Goal: Task Accomplishment & Management: Complete application form

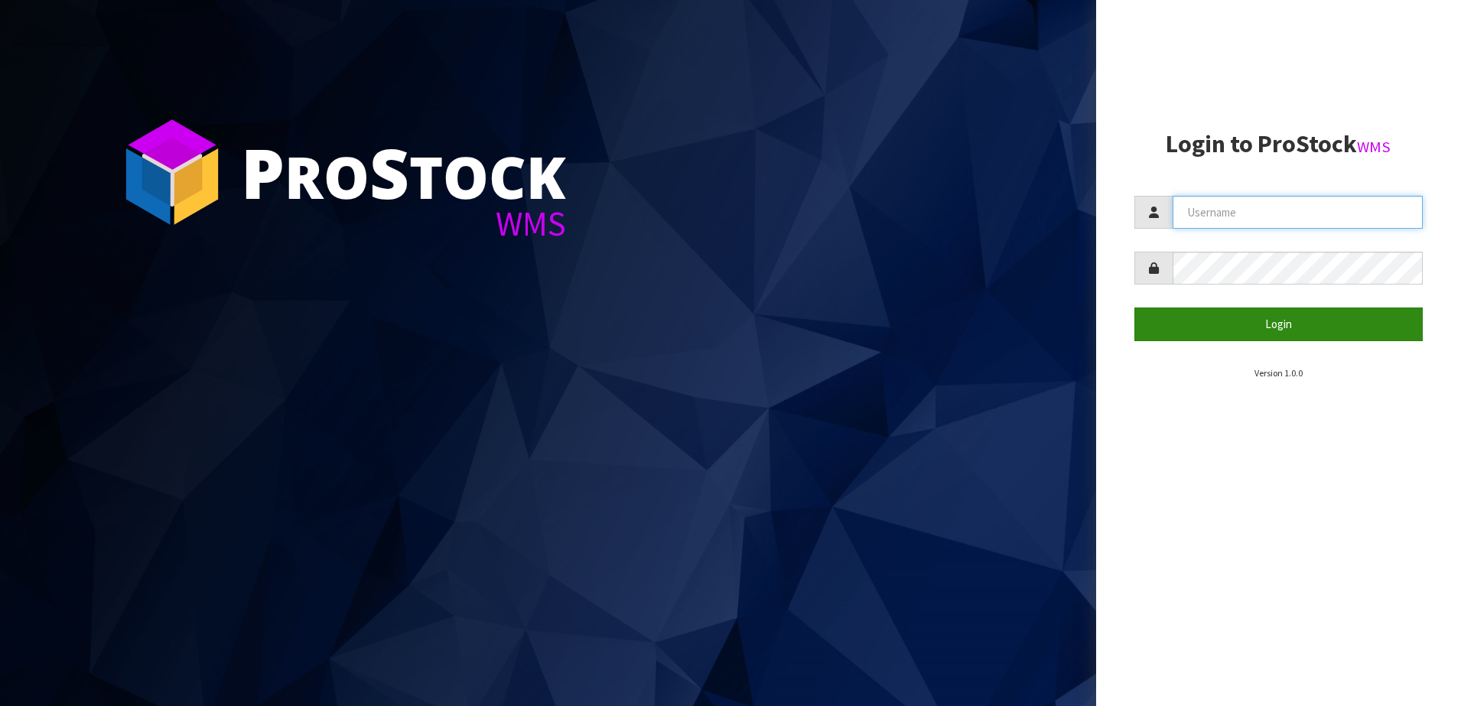
type input "SHEPHERD"
click at [1214, 335] on button "Login" at bounding box center [1278, 323] width 289 height 33
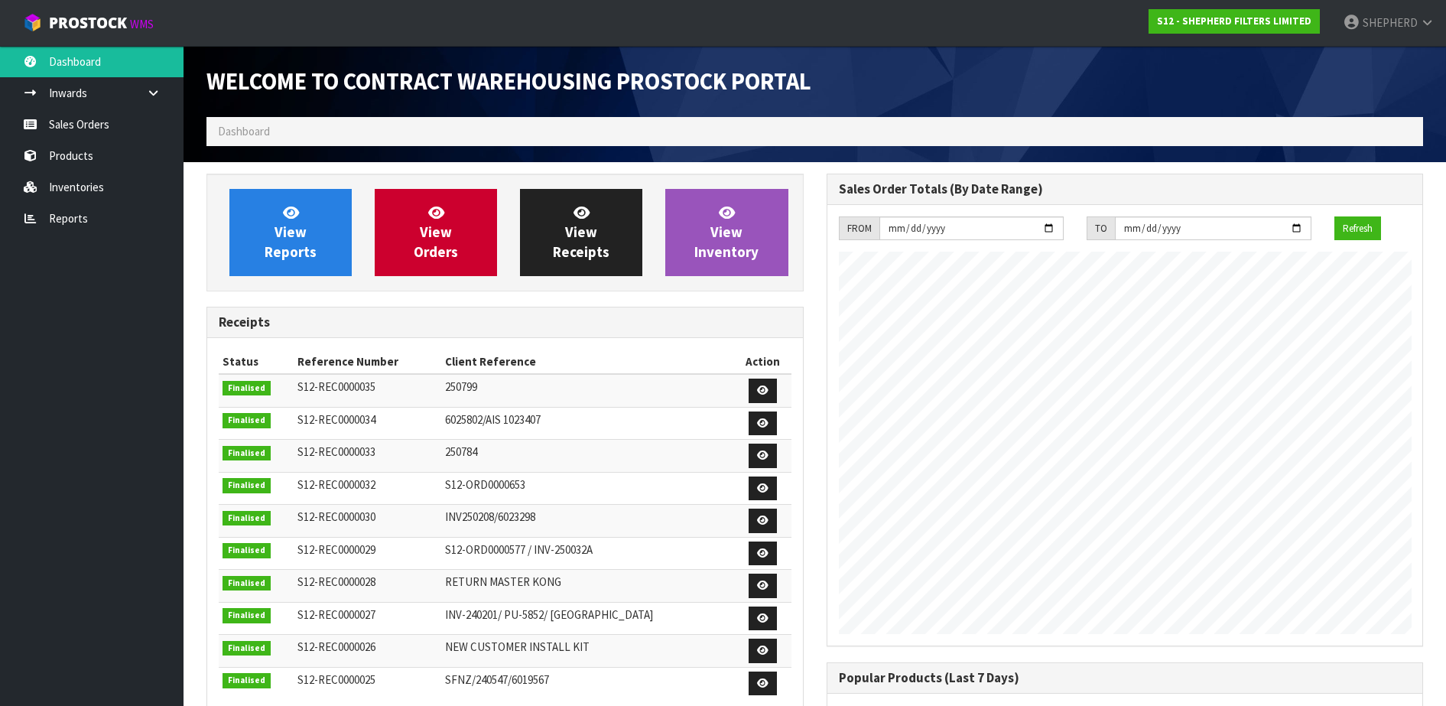
scroll to position [675, 619]
click at [74, 125] on link "Sales Orders" at bounding box center [92, 124] width 184 height 31
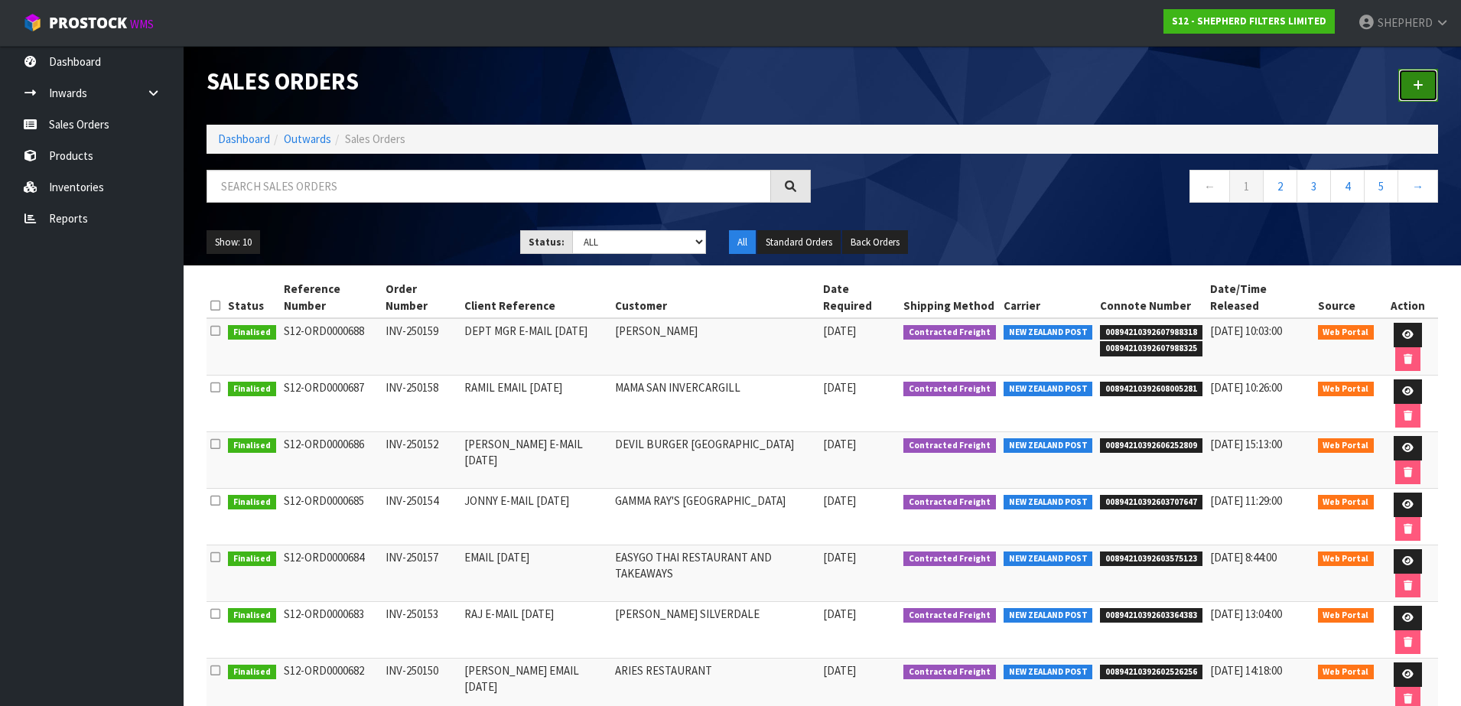
click at [1411, 89] on link at bounding box center [1418, 85] width 40 height 33
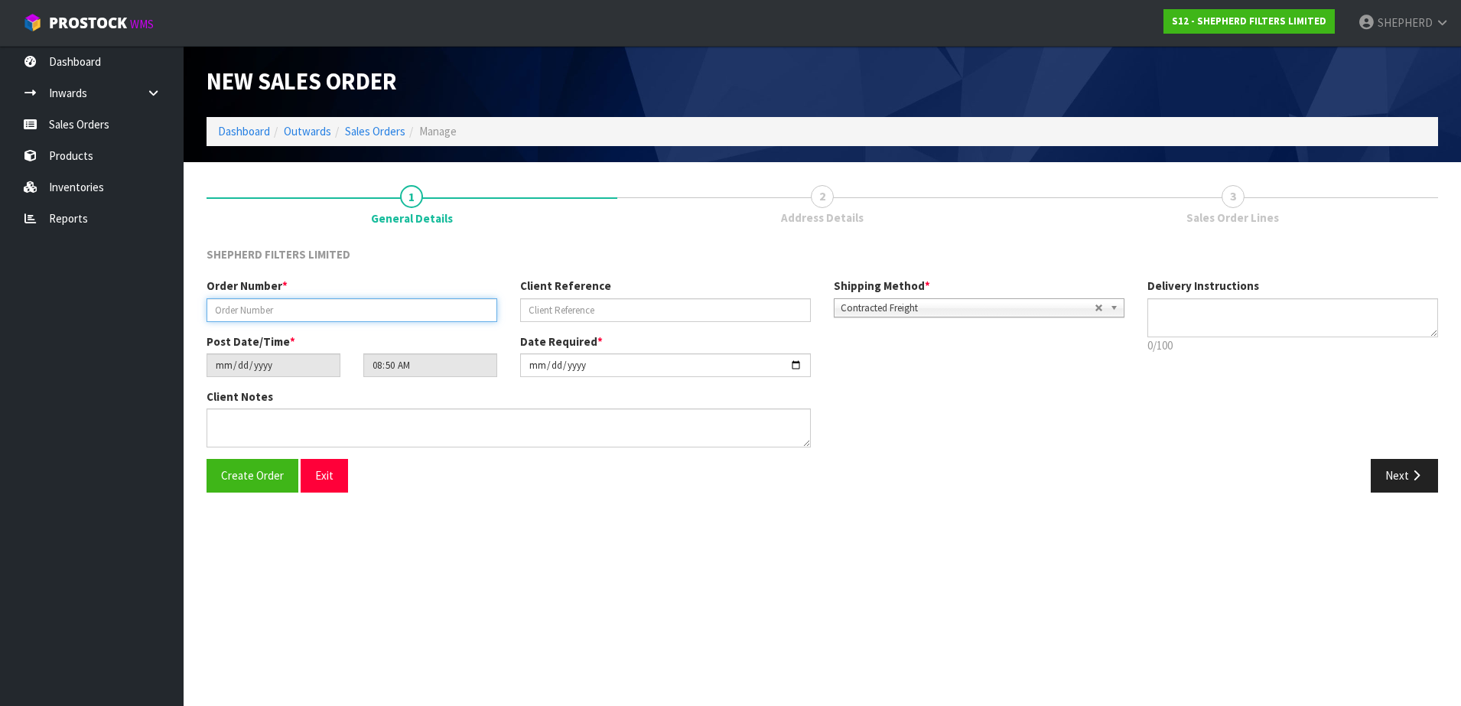
click at [269, 310] on input "text" at bounding box center [351, 310] width 291 height 24
click at [219, 303] on input "text" at bounding box center [351, 310] width 291 height 24
paste input "INV-250161"
type input "INV-250161"
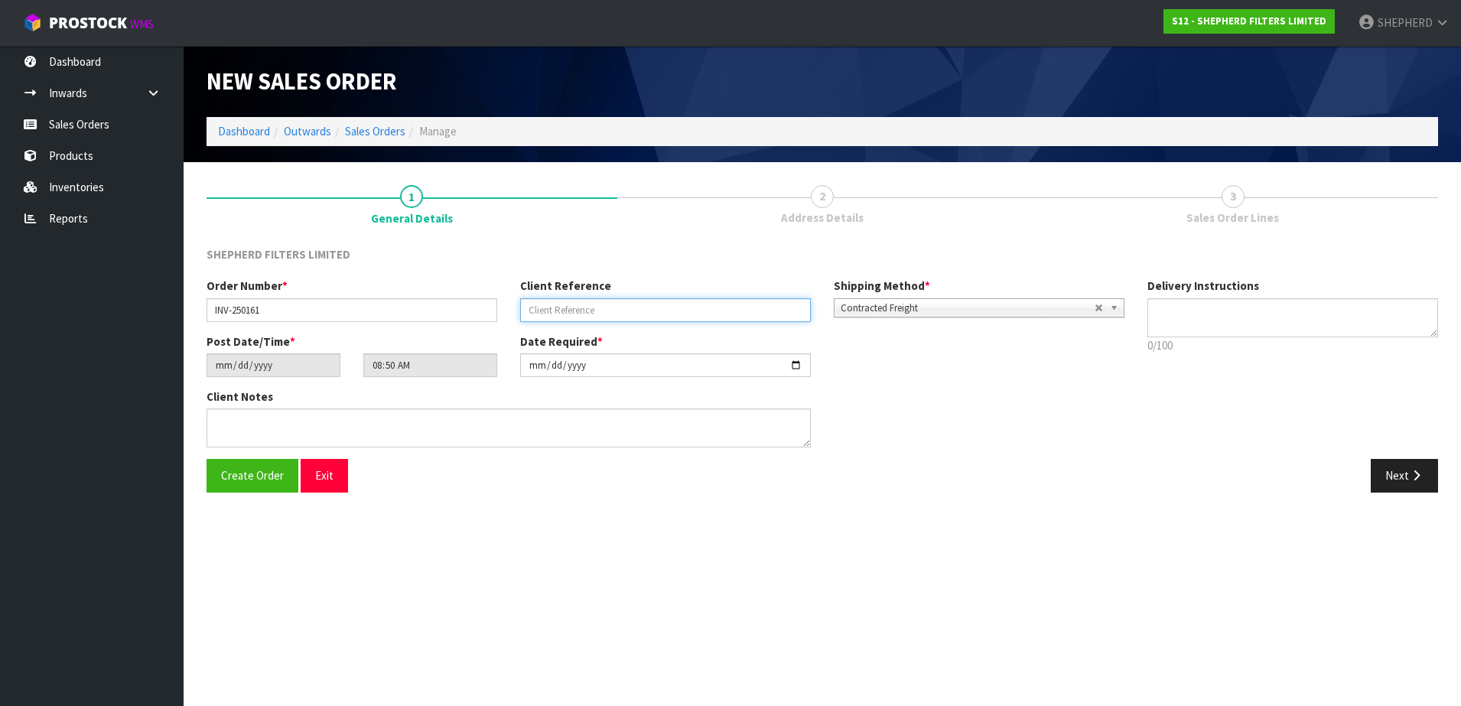
click at [585, 311] on input "text" at bounding box center [665, 310] width 291 height 24
paste input "[PERSON_NAME] E-MAIL [DATE]"
type input "[PERSON_NAME] E-MAIL [DATE]"
click at [1177, 317] on textarea at bounding box center [1292, 317] width 291 height 39
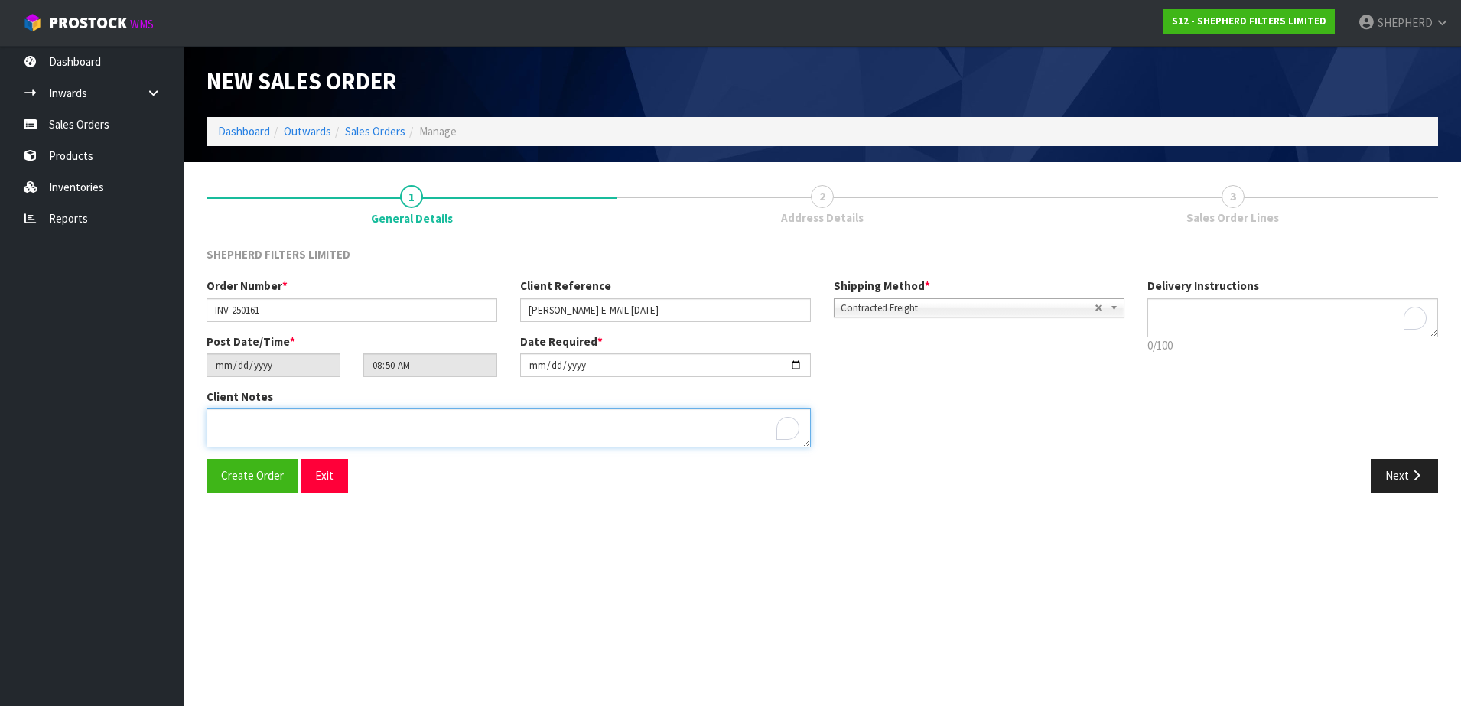
click at [343, 437] on textarea "To enrich screen reader interactions, please activate Accessibility in Grammarl…" at bounding box center [508, 427] width 604 height 39
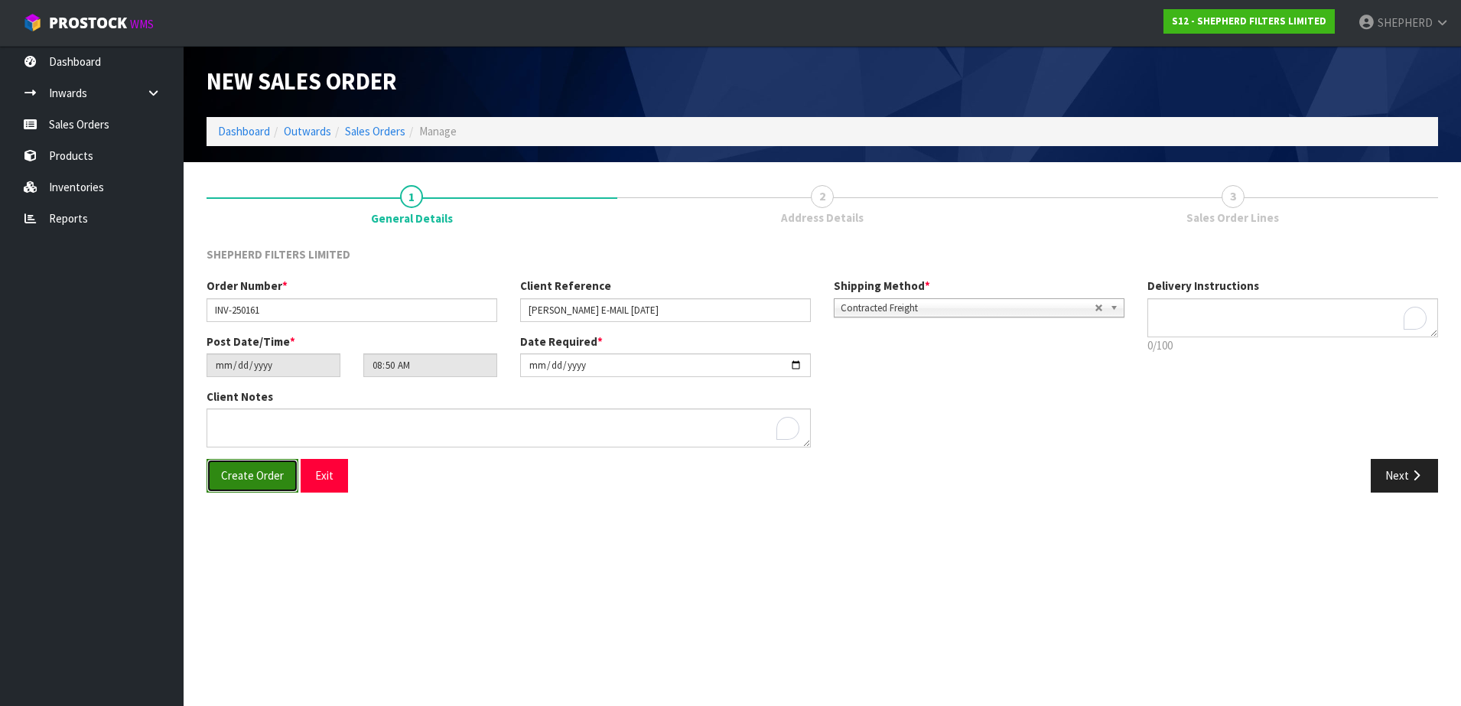
click at [256, 479] on span "Create Order" at bounding box center [252, 475] width 63 height 15
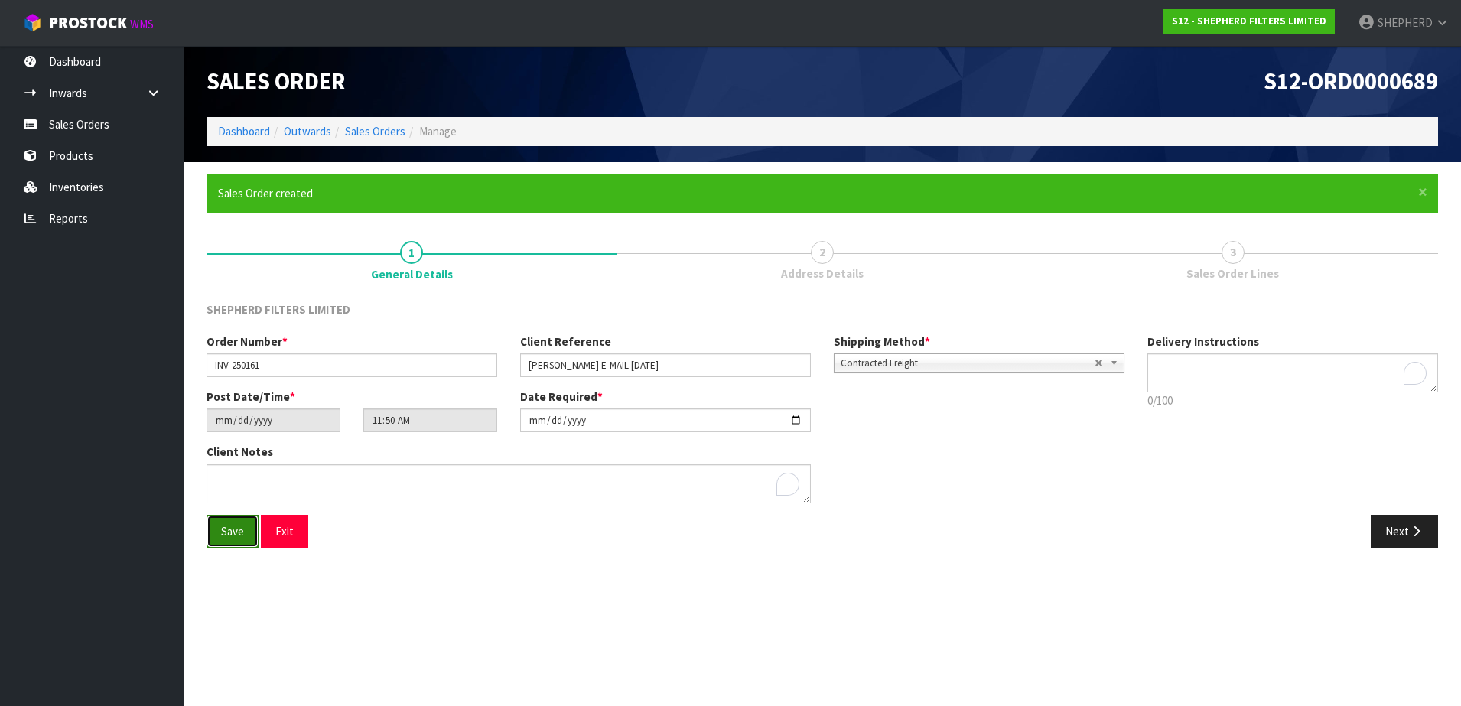
click at [232, 539] on button "Save" at bounding box center [232, 531] width 52 height 33
type input "14:50:00.000"
click at [1407, 528] on button "Next" at bounding box center [1403, 531] width 67 height 33
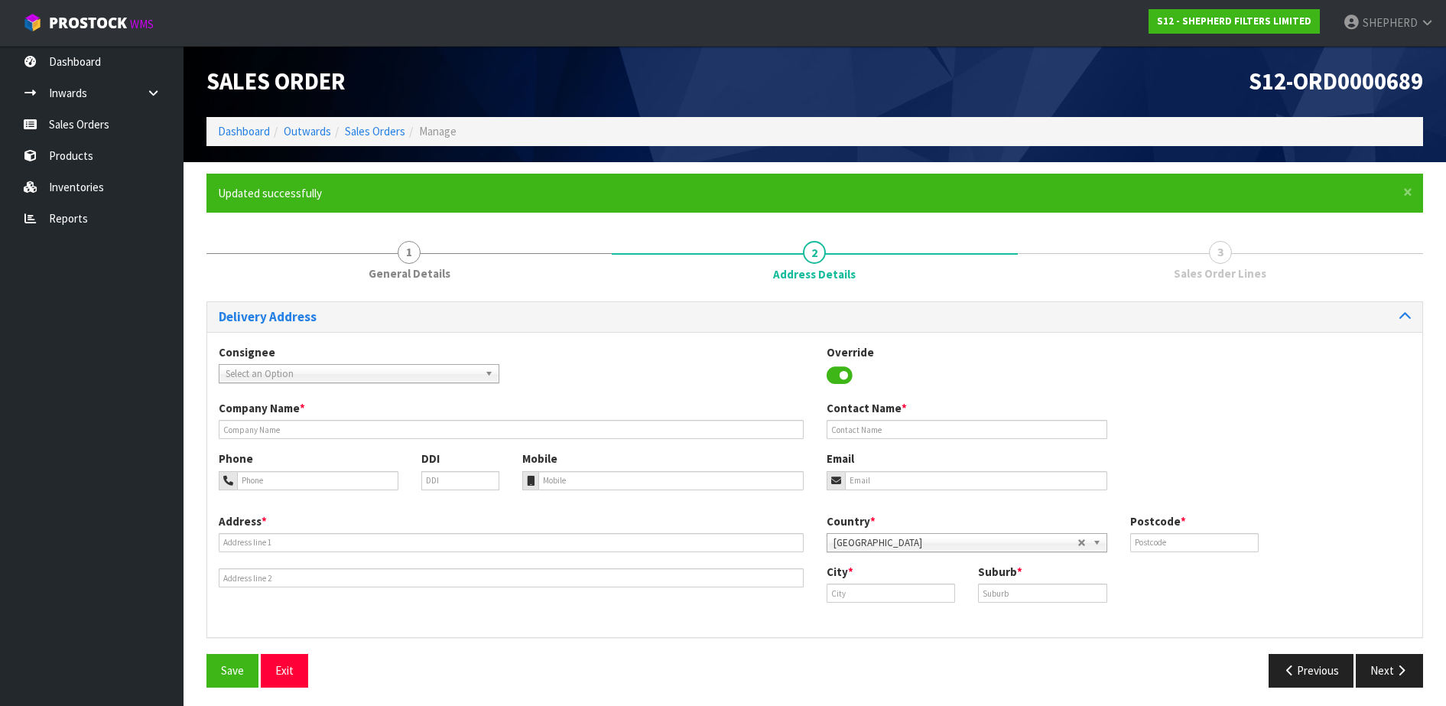
click at [471, 376] on span "Select an Option" at bounding box center [352, 374] width 253 height 18
type input "the vic"
click at [425, 414] on li "THEVICTAV - THE [PERSON_NAME]" at bounding box center [359, 417] width 273 height 19
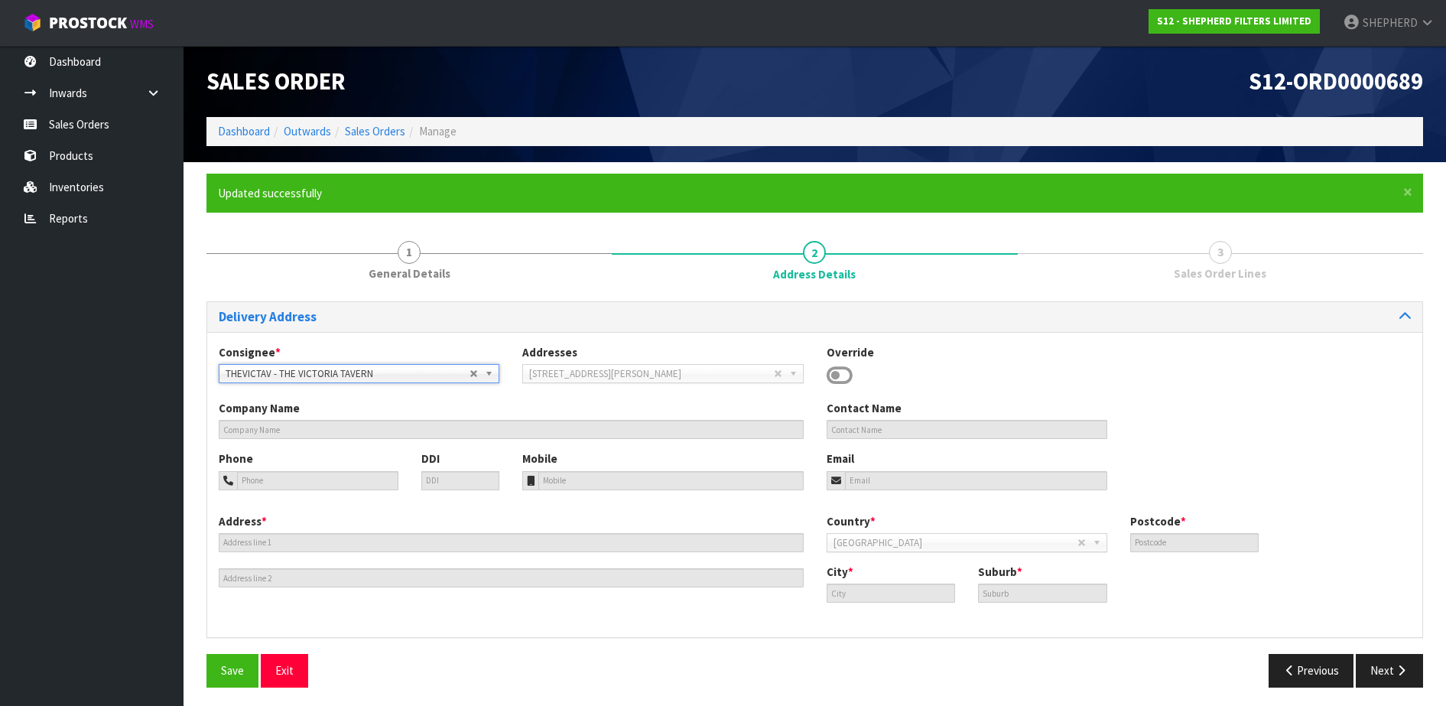
type input "THE VICTORIA TAVERN"
type input "[PERSON_NAME] / KITCHEN"
type input "02 9239 5424"
type input "[PERSON_NAME][EMAIL_ADDRESS][PERSON_NAME][DOMAIN_NAME]"
type input "[STREET_ADDRESS][PERSON_NAME]"
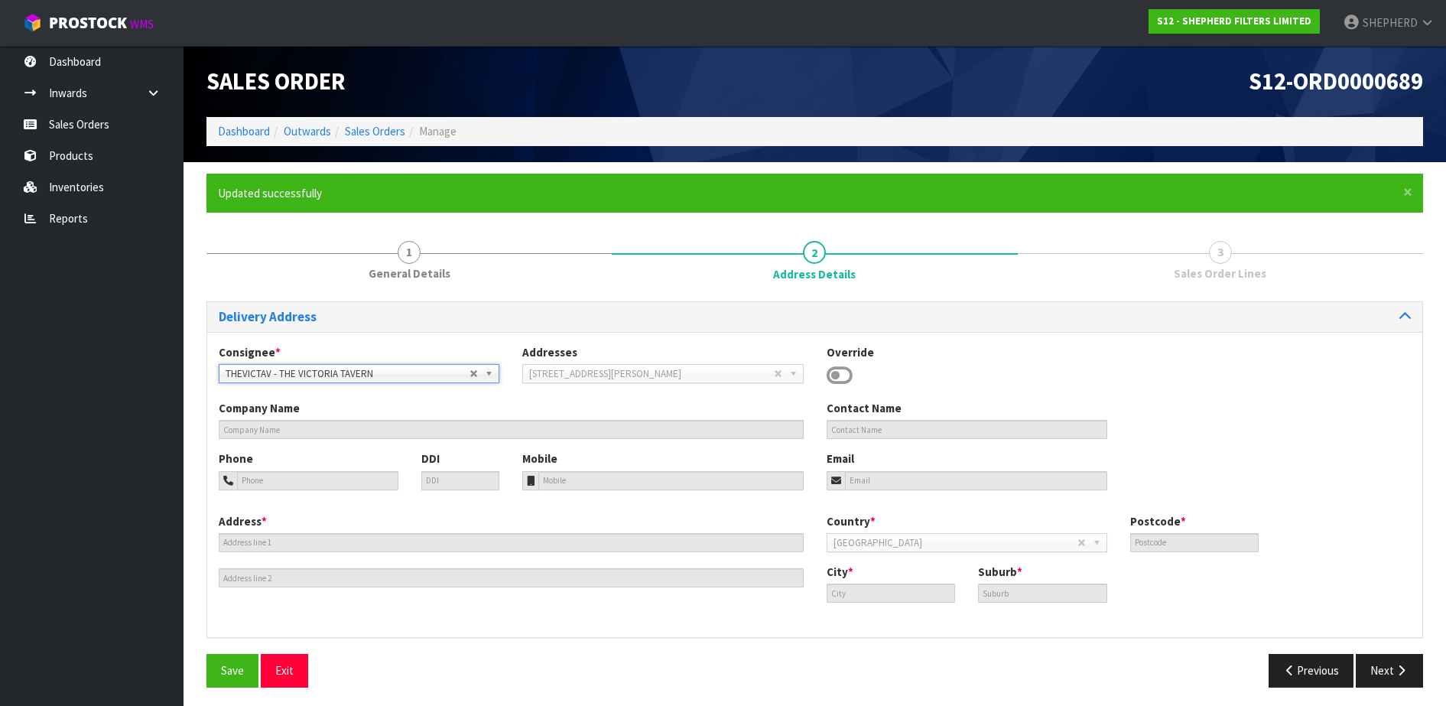
type input "5012"
type input "Lower Hutt"
type input "PETONE"
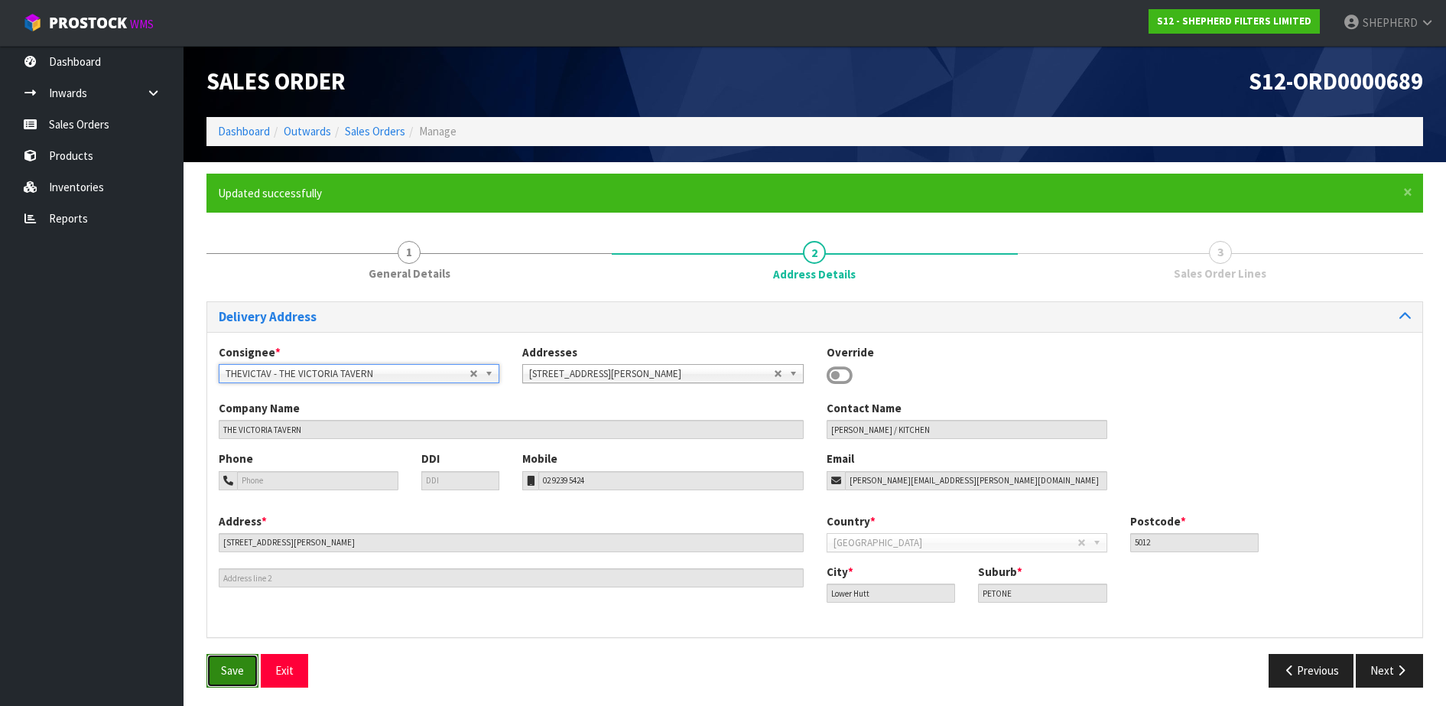
click at [230, 671] on span "Save" at bounding box center [232, 670] width 23 height 15
click at [1383, 668] on button "Next" at bounding box center [1389, 670] width 67 height 33
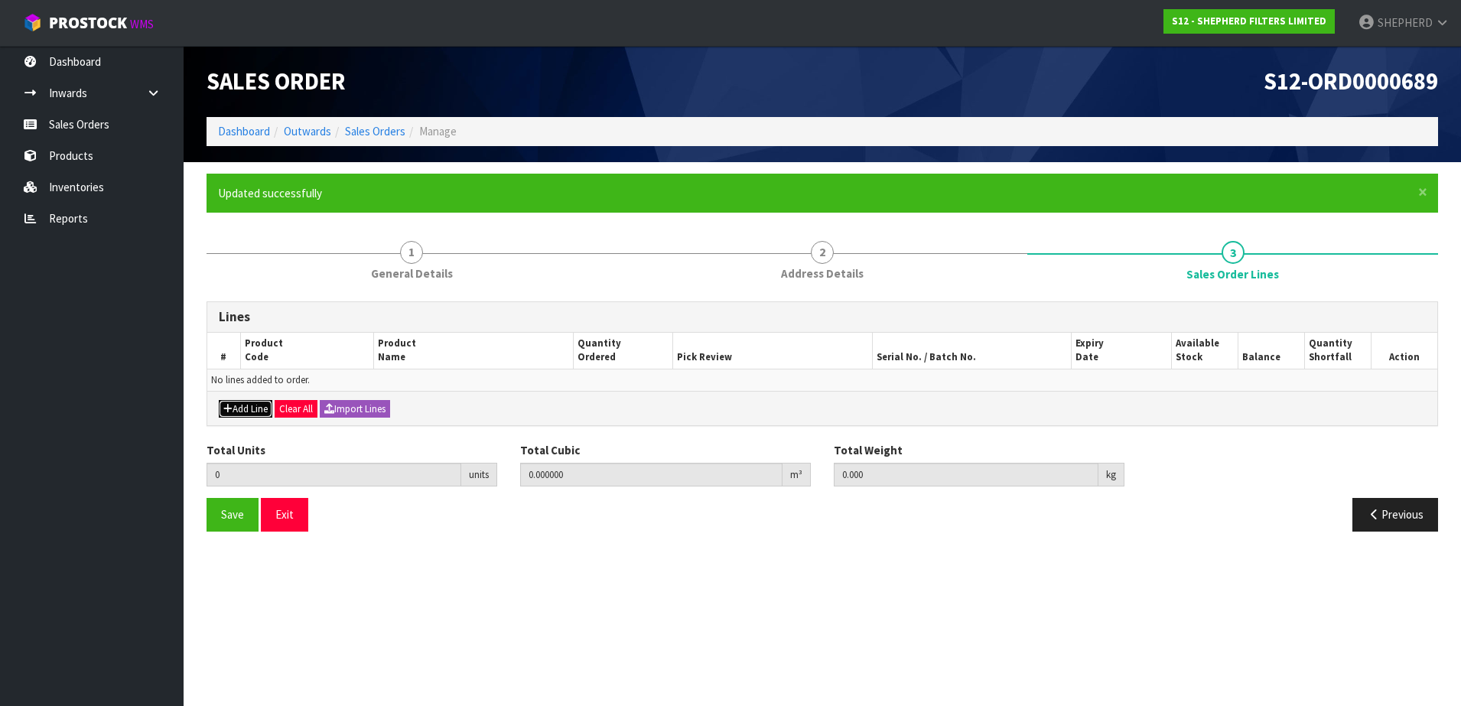
click at [232, 407] on button "Add Line" at bounding box center [246, 409] width 54 height 18
type input "0"
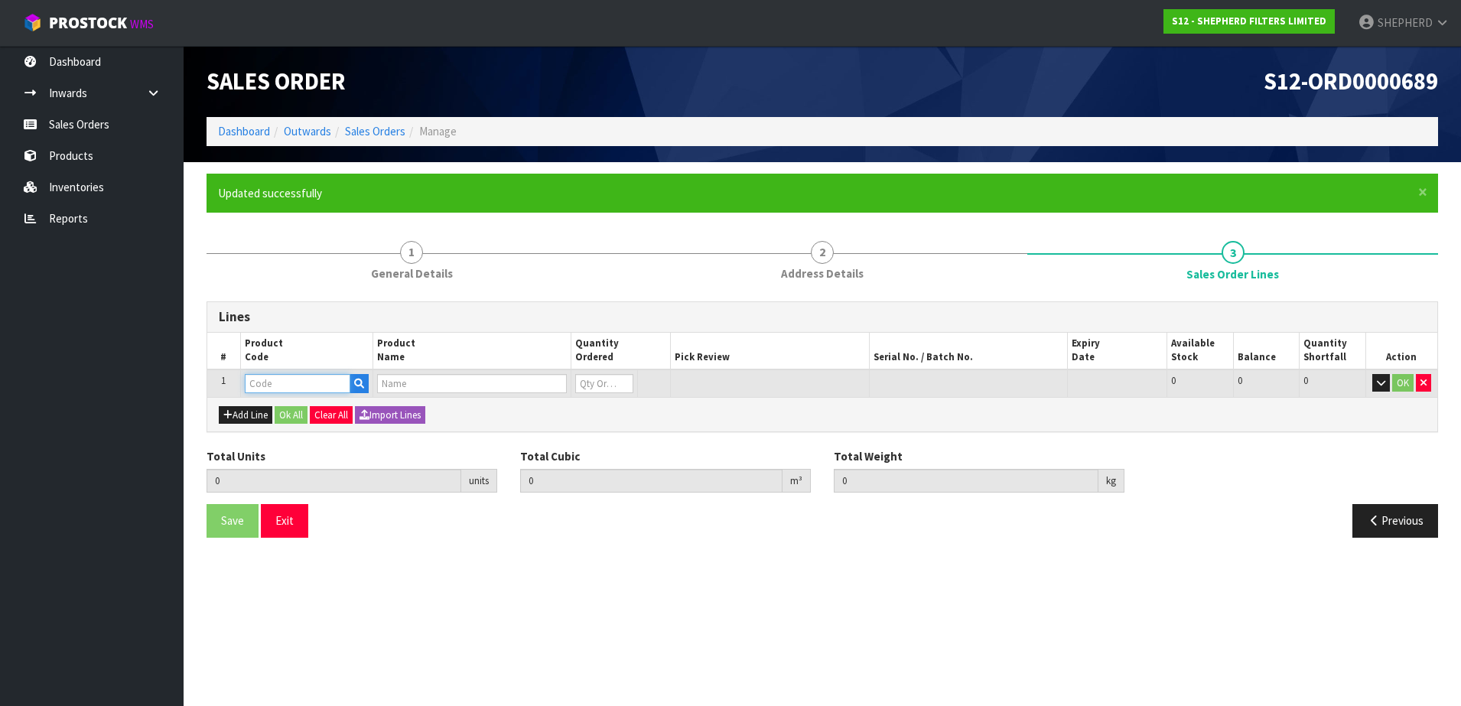
click at [262, 386] on input "text" at bounding box center [298, 383] width 106 height 19
click at [299, 382] on input "text" at bounding box center [298, 383] width 106 height 19
paste input "SF550550"
type input "SF550550"
type input "0.000000"
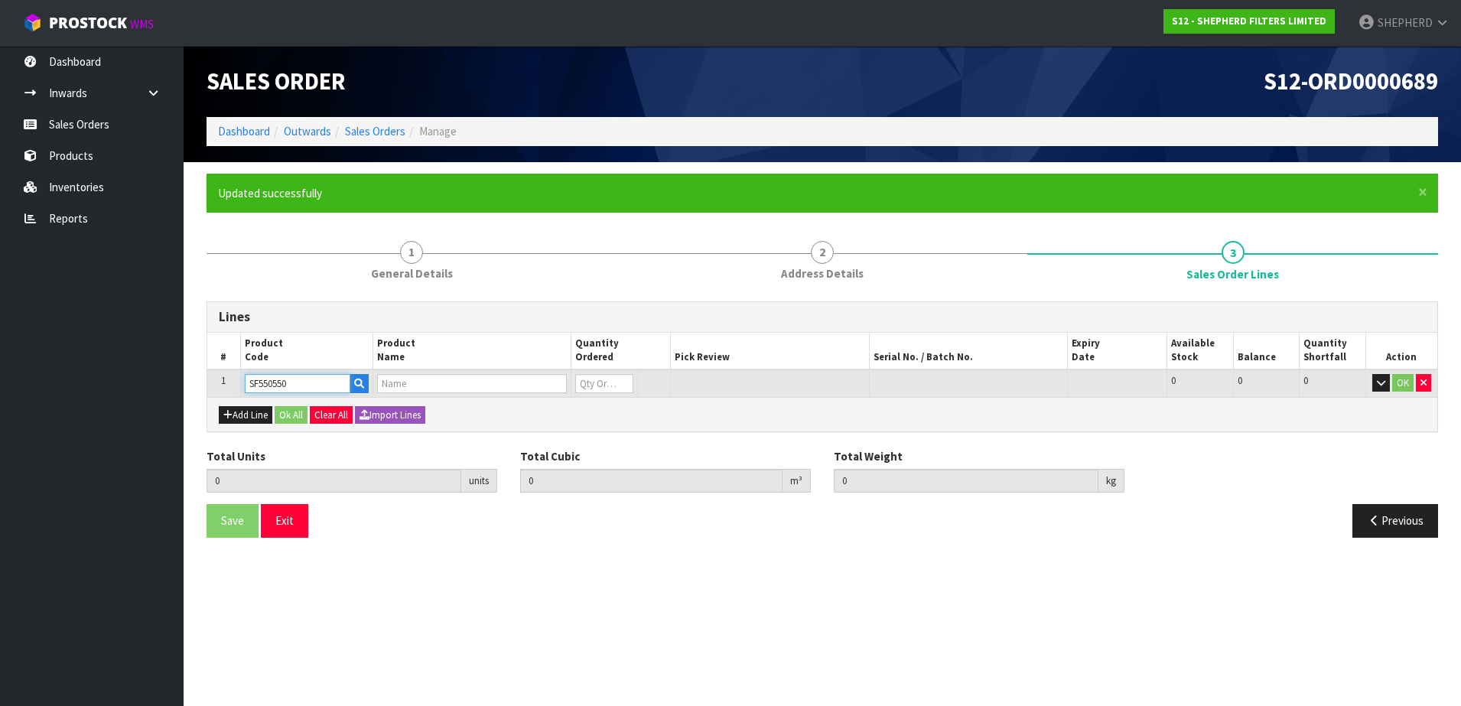
type input "0.000"
type input "SHEPHERD FILTERS 550 X 550 - CODE SF550550"
type input "0"
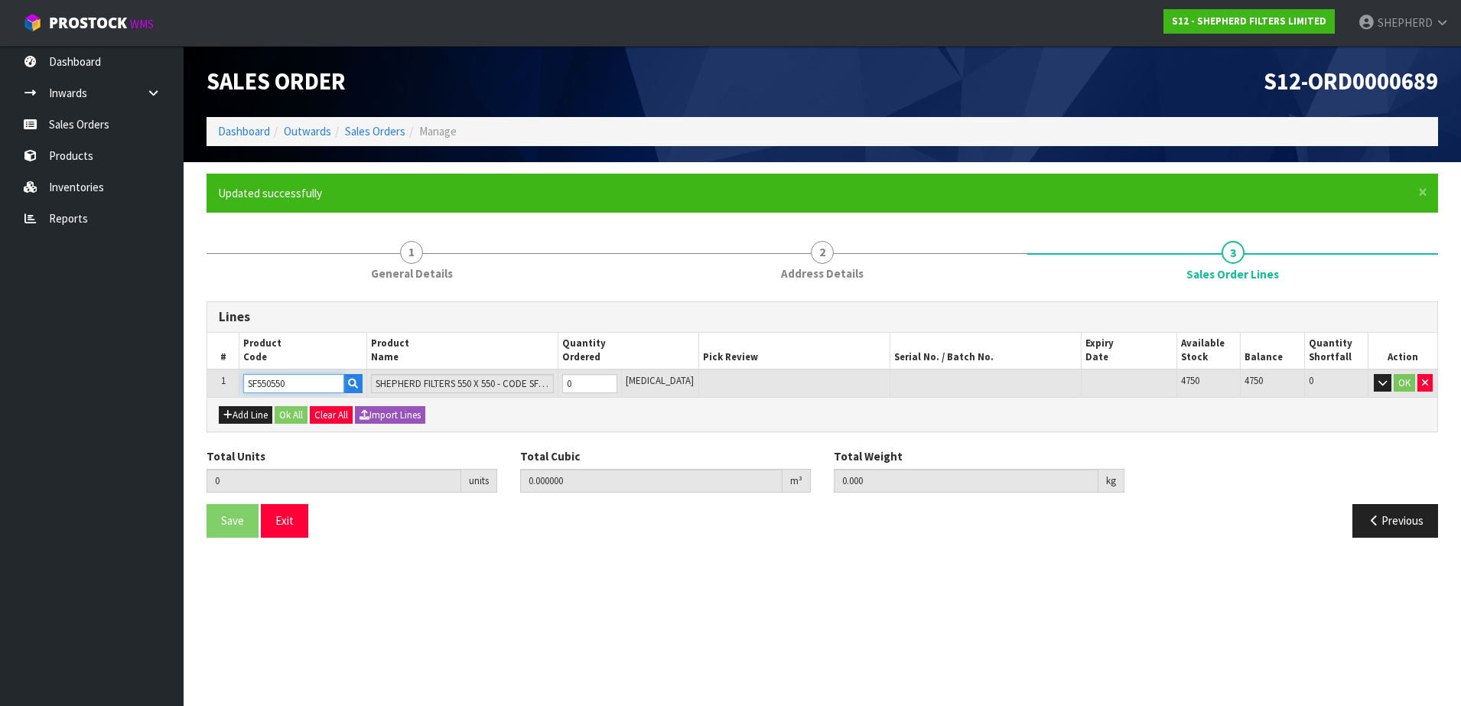
type input "SF550550"
drag, startPoint x: 589, startPoint y: 378, endPoint x: 570, endPoint y: 380, distance: 18.5
click at [574, 382] on td "0" at bounding box center [588, 383] width 63 height 28
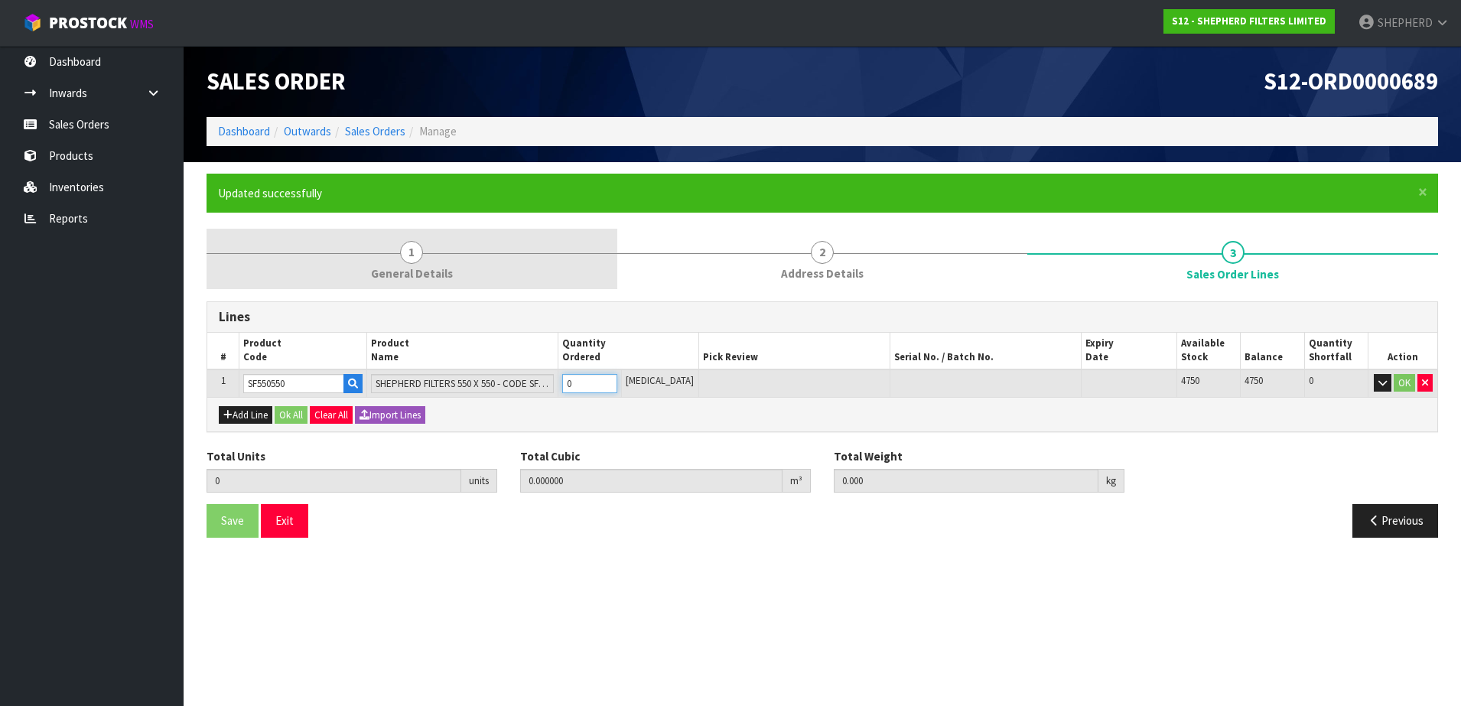
type input "5"
type input "0.002915"
type input "0.3"
type input "5"
type input "50"
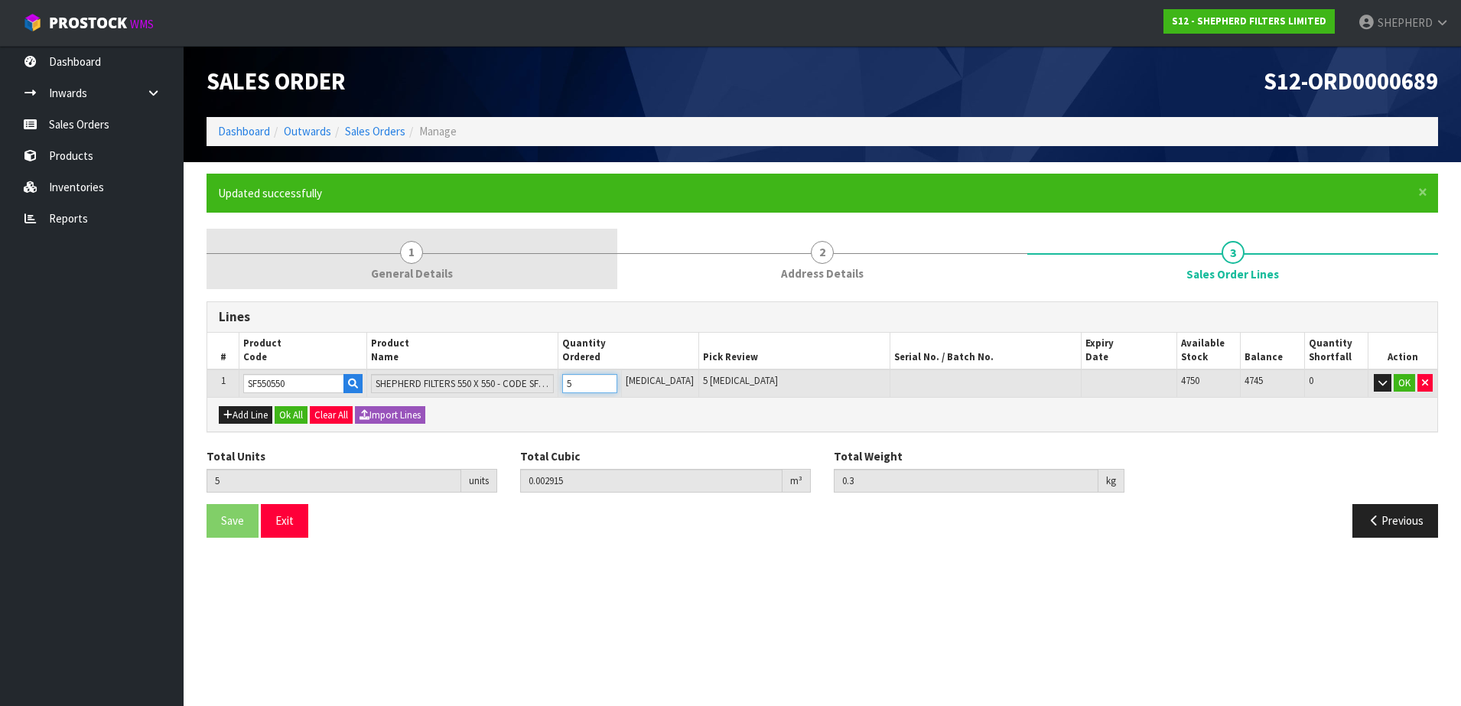
type input "0.04959"
type input "3"
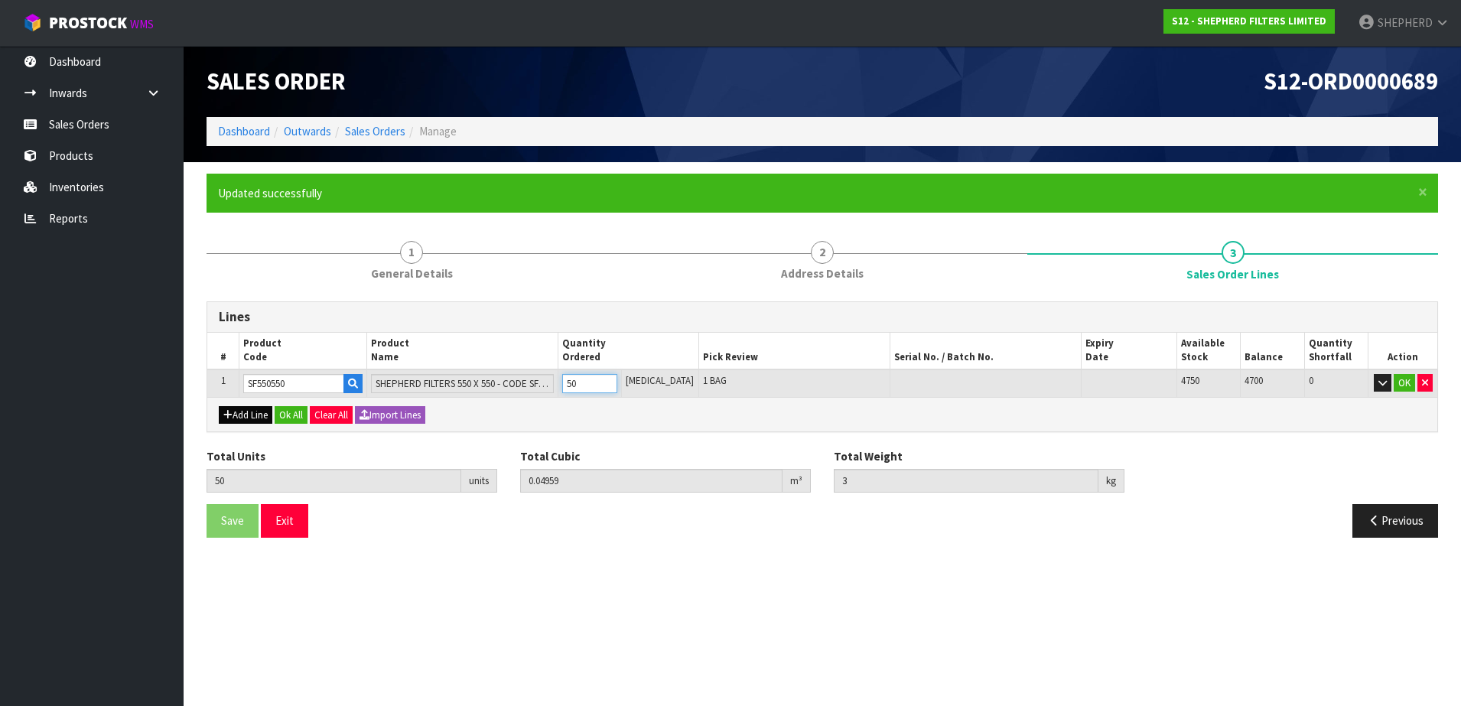
type input "50"
click at [236, 410] on button "Add Line" at bounding box center [246, 415] width 54 height 18
type input "0"
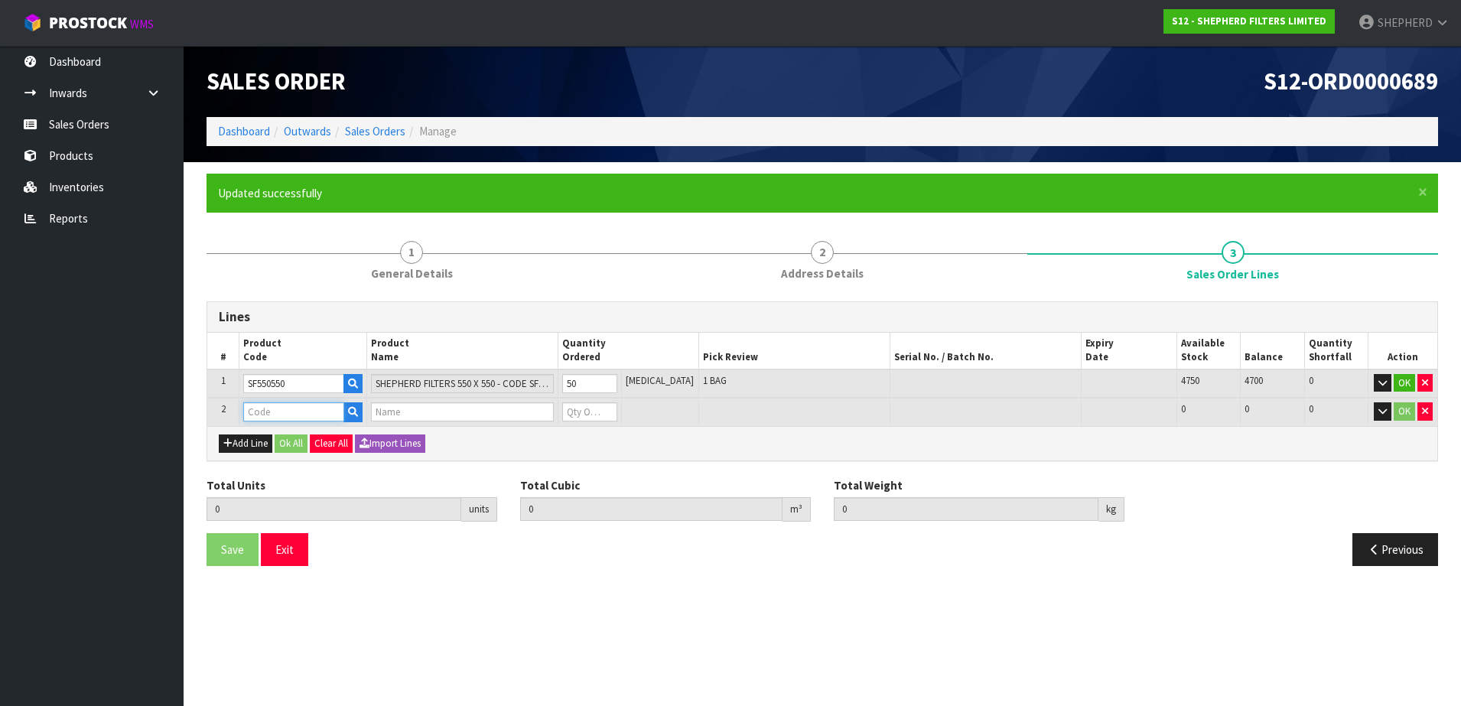
click at [270, 413] on input "text" at bounding box center [293, 411] width 101 height 19
type input "COURIER"
click at [360, 441] on link "COURIER SATCHELS (75X90CM)" at bounding box center [334, 437] width 179 height 21
type input "COURIER SATCHELS (75X90CM)"
type input "50"
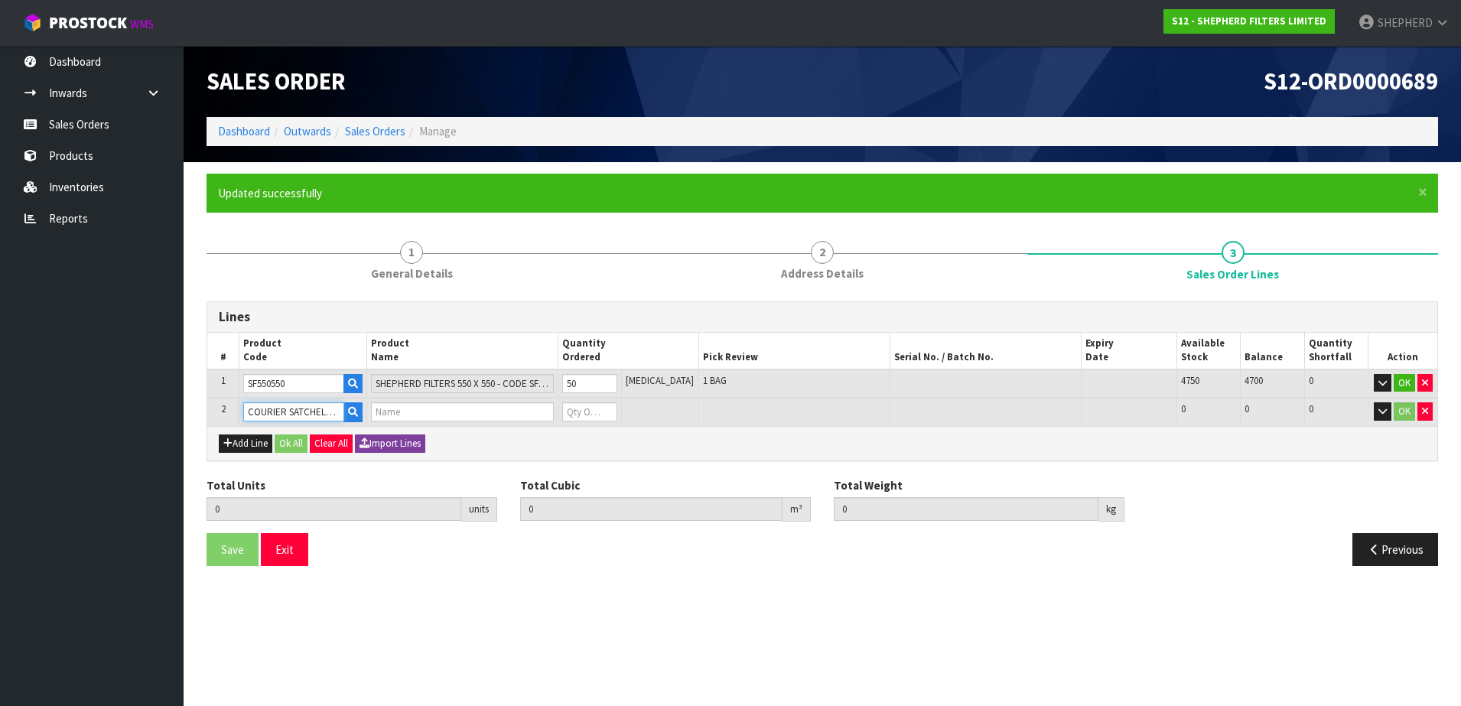
type input "0.04959"
type input "3"
type input "SINGLE-PACK SATCHELS"
type input "0"
click at [483, 387] on table "# Product Code Product Name Quantity Ordered Pick Review Serial No. / Batch No.…" at bounding box center [822, 379] width 1230 height 93
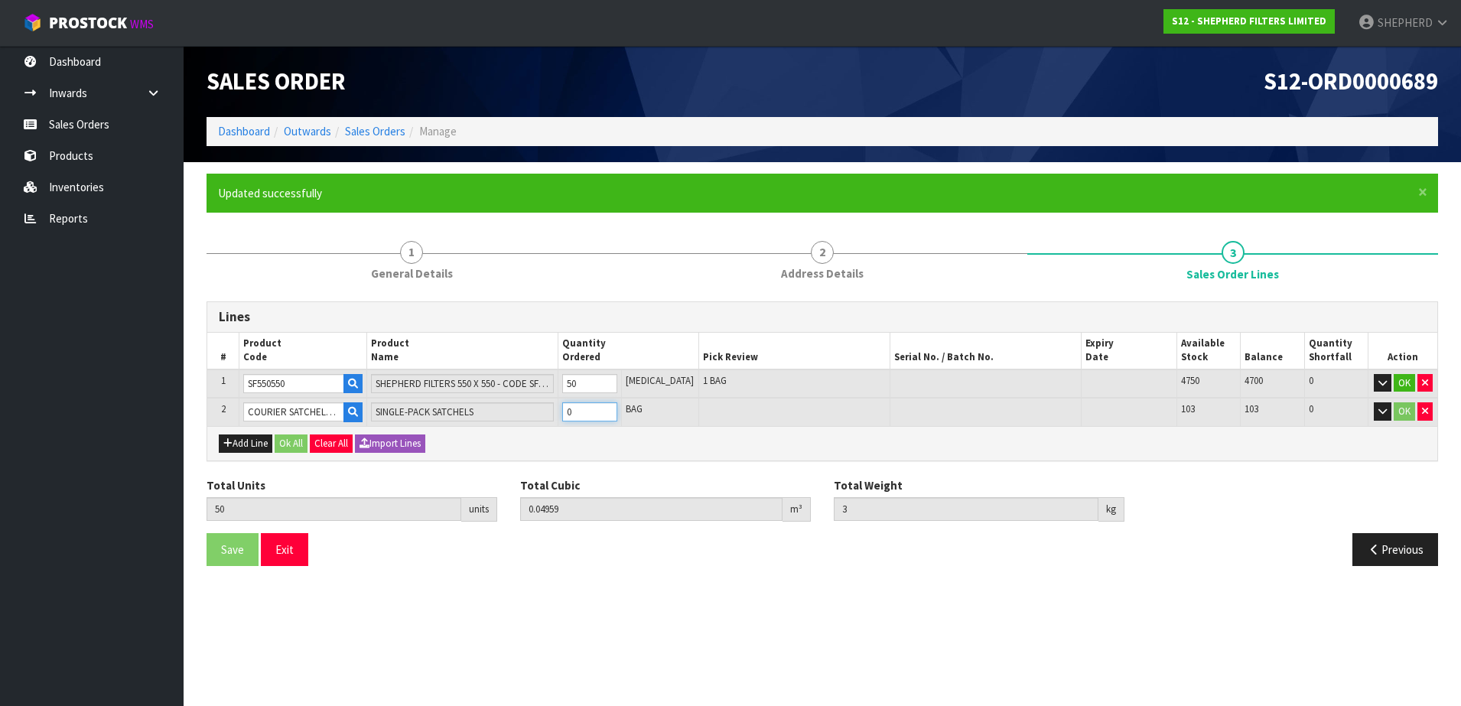
type input "51"
type input "0.049657"
type input "3.01"
type input "1"
click at [288, 438] on button "Ok All" at bounding box center [291, 443] width 33 height 18
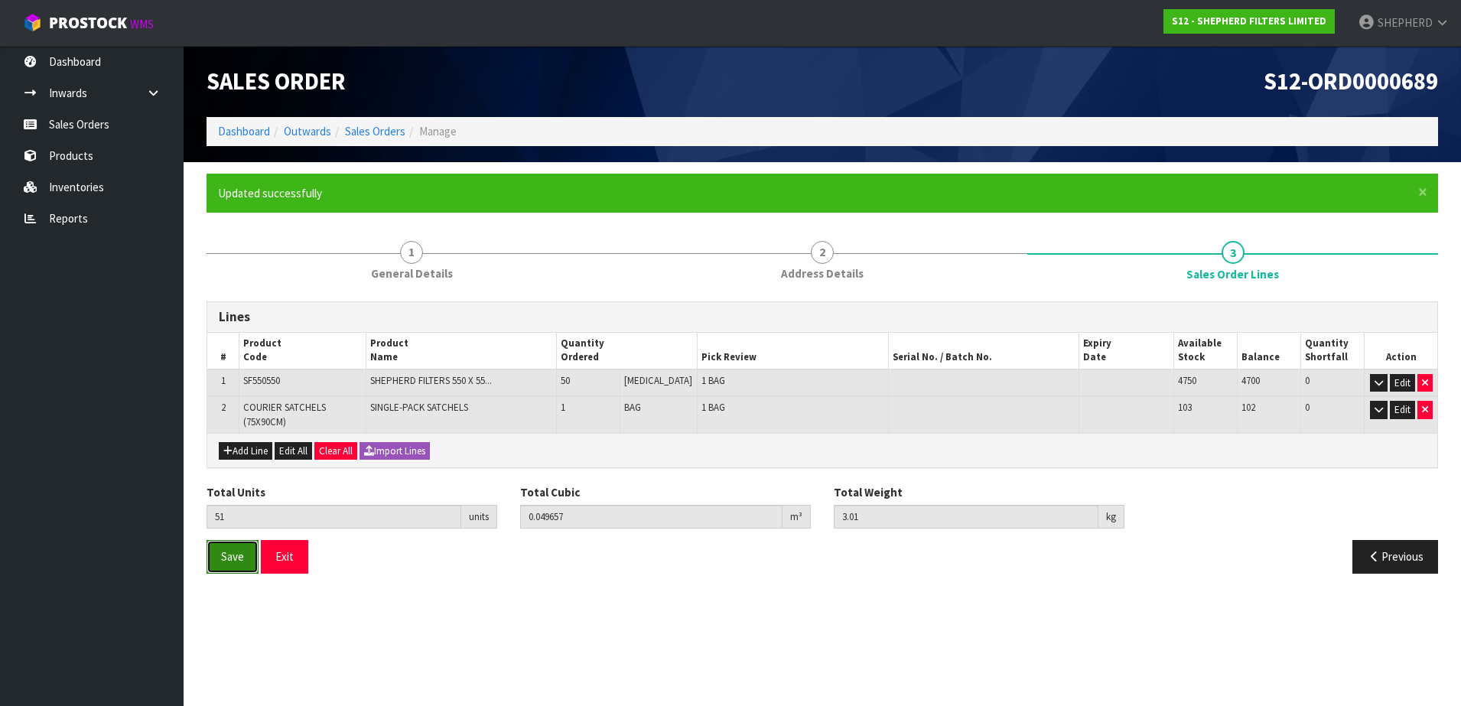
click at [237, 561] on span "Save" at bounding box center [232, 556] width 23 height 15
click at [287, 558] on button "Exit" at bounding box center [284, 556] width 47 height 33
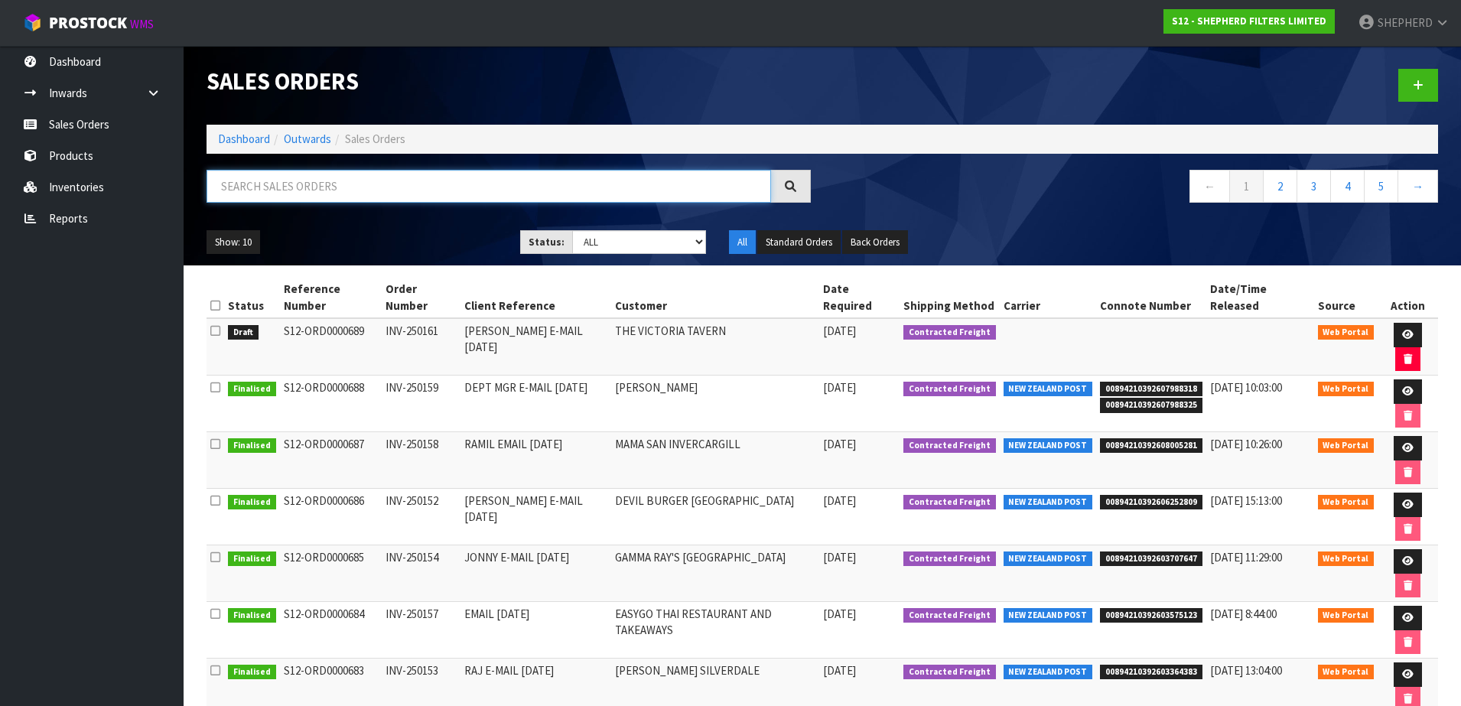
click at [298, 184] on input "text" at bounding box center [488, 186] width 564 height 33
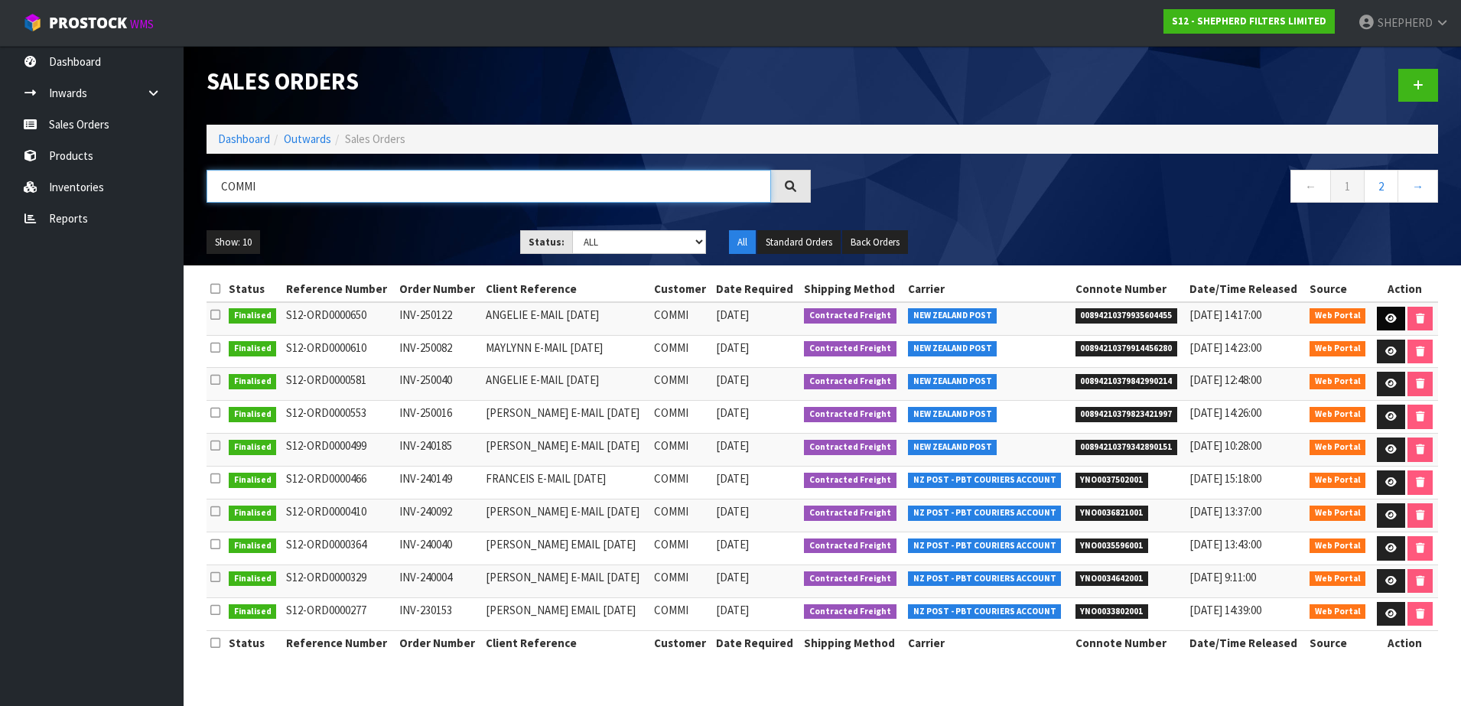
type input "COMMI"
click at [1387, 320] on icon at bounding box center [1390, 319] width 11 height 10
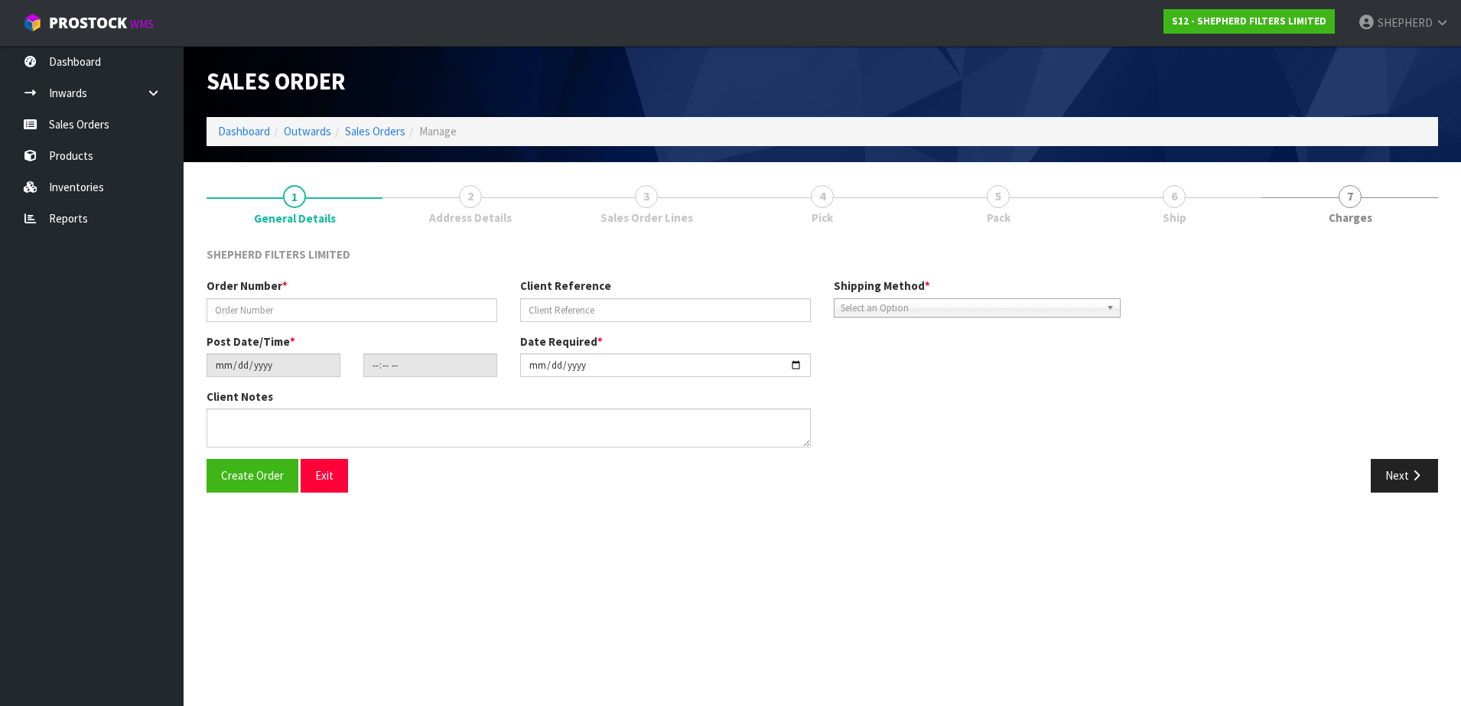
type input "INV-250122"
type input "ANGELIE E-MAIL [DATE]"
type input "[DATE]"
type input "17:31:00.000"
type input "[DATE]"
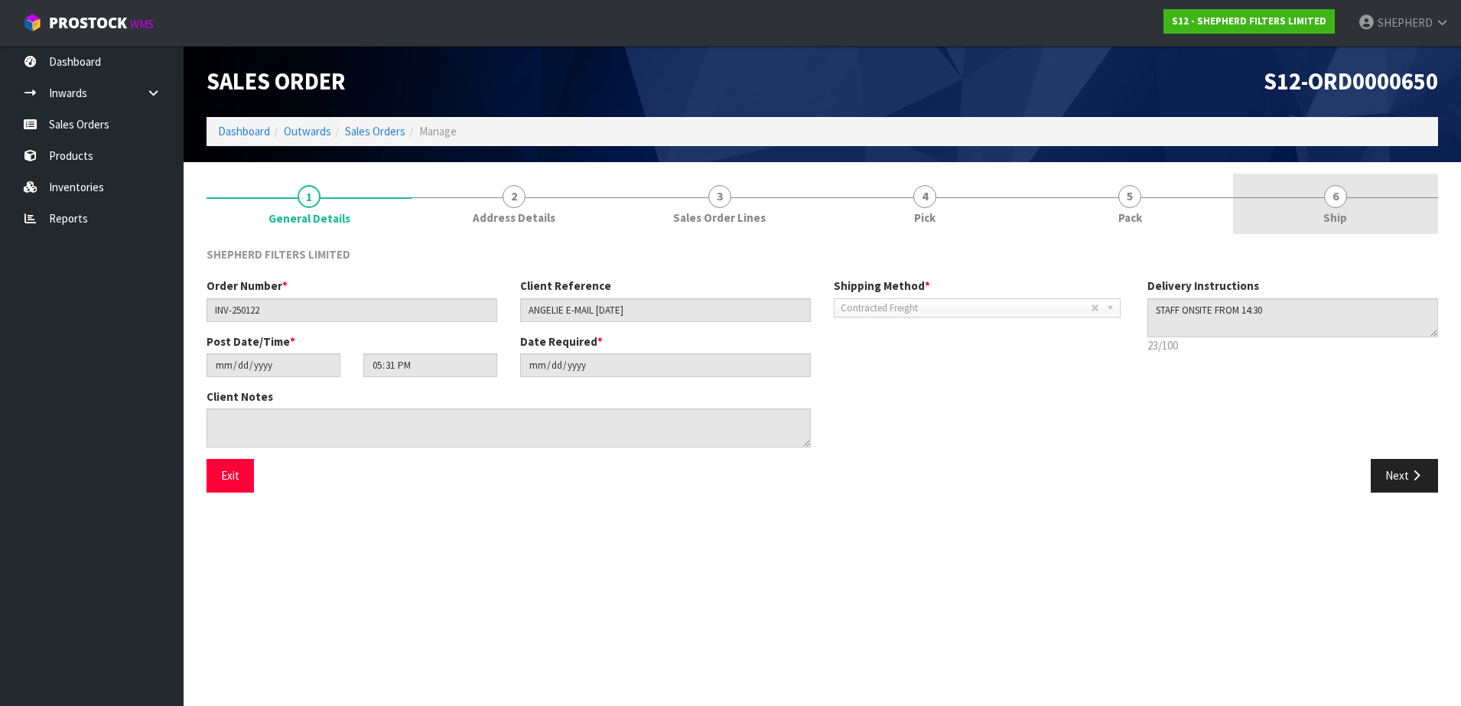
click at [1341, 193] on span "6" at bounding box center [1335, 196] width 23 height 23
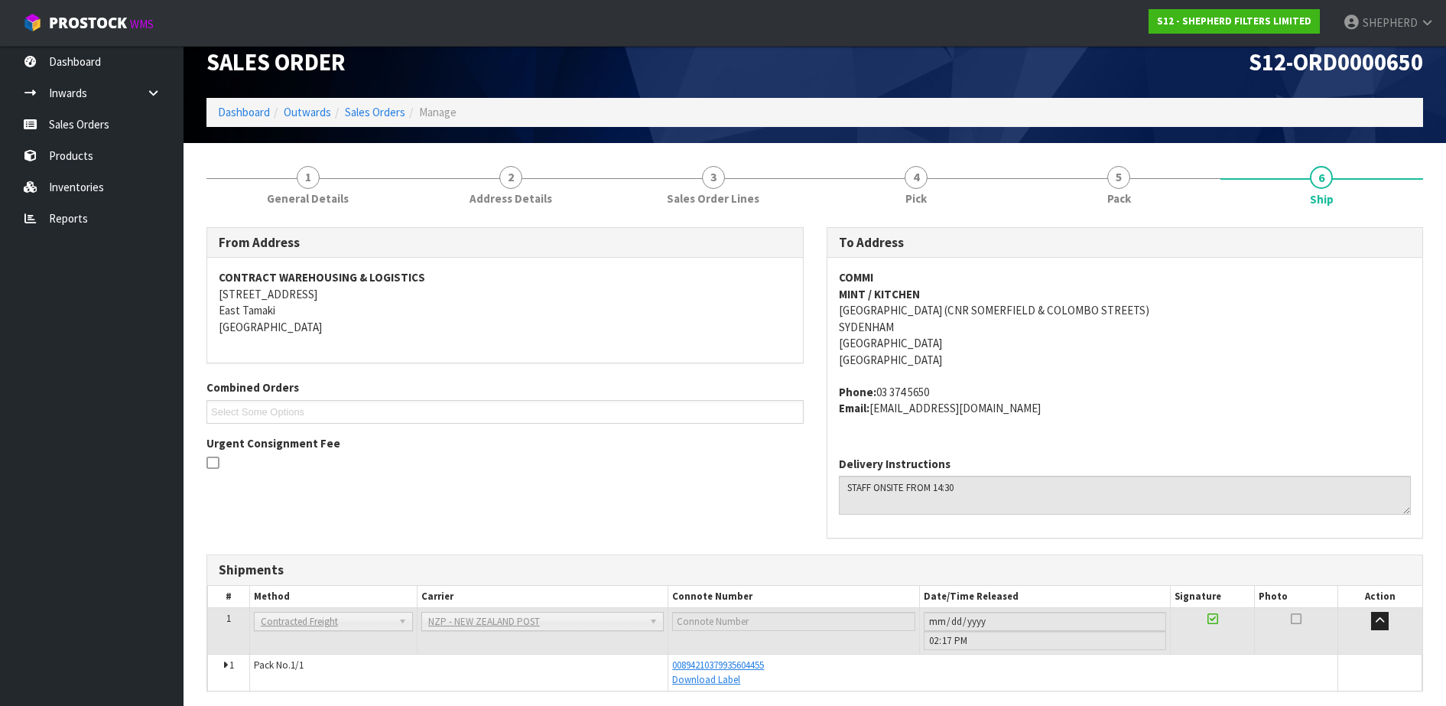
scroll to position [77, 0]
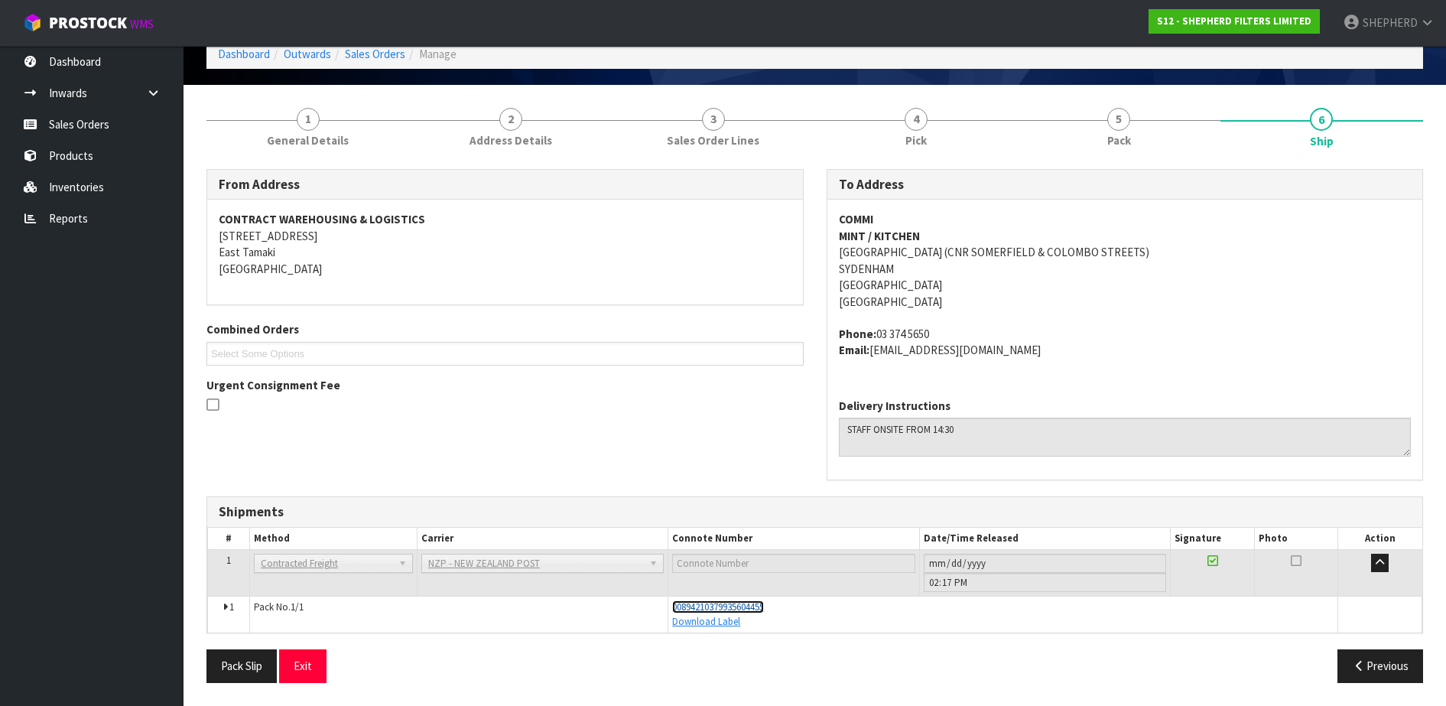
click at [743, 603] on span "00894210379935604455" at bounding box center [718, 606] width 92 height 13
drag, startPoint x: 114, startPoint y: 134, endPoint x: 121, endPoint y: 128, distance: 8.7
click at [115, 132] on link "Sales Orders" at bounding box center [92, 124] width 184 height 31
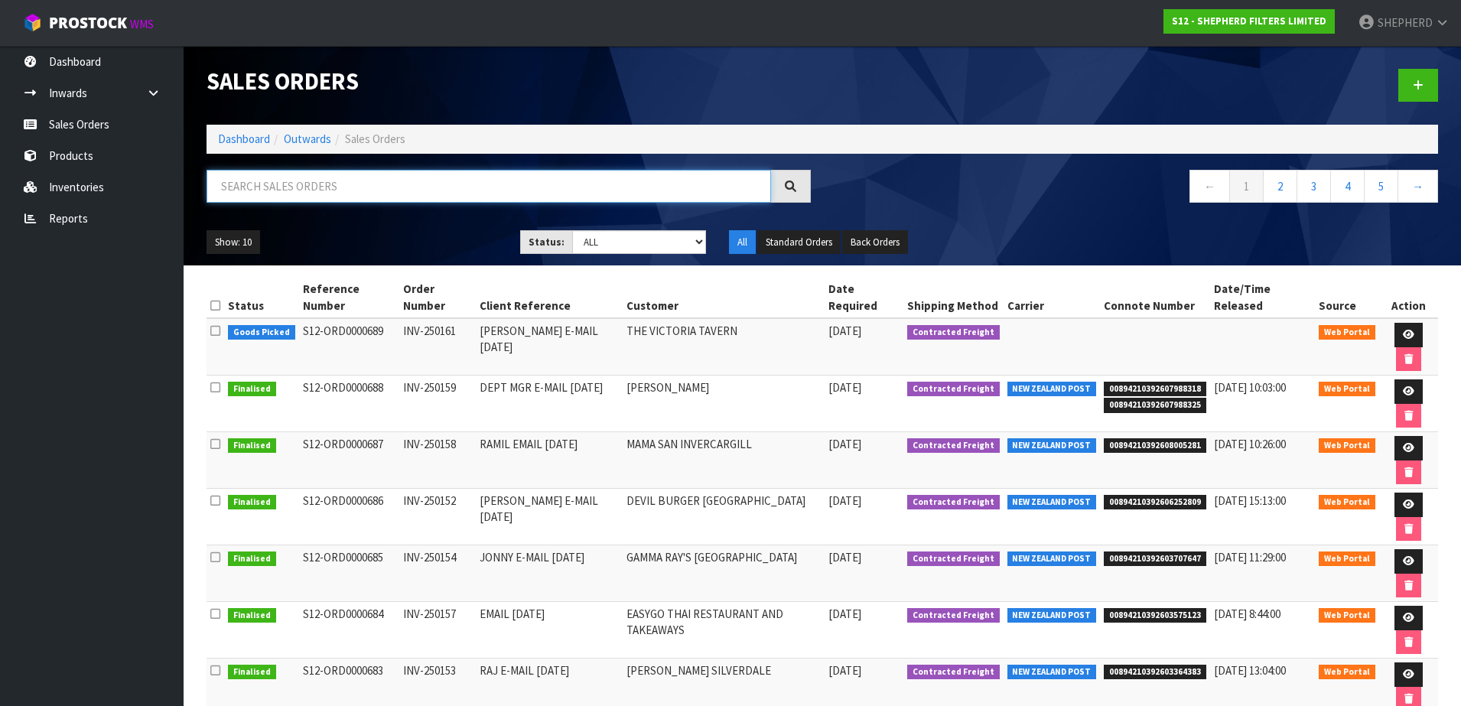
click at [382, 190] on input "text" at bounding box center [488, 186] width 564 height 33
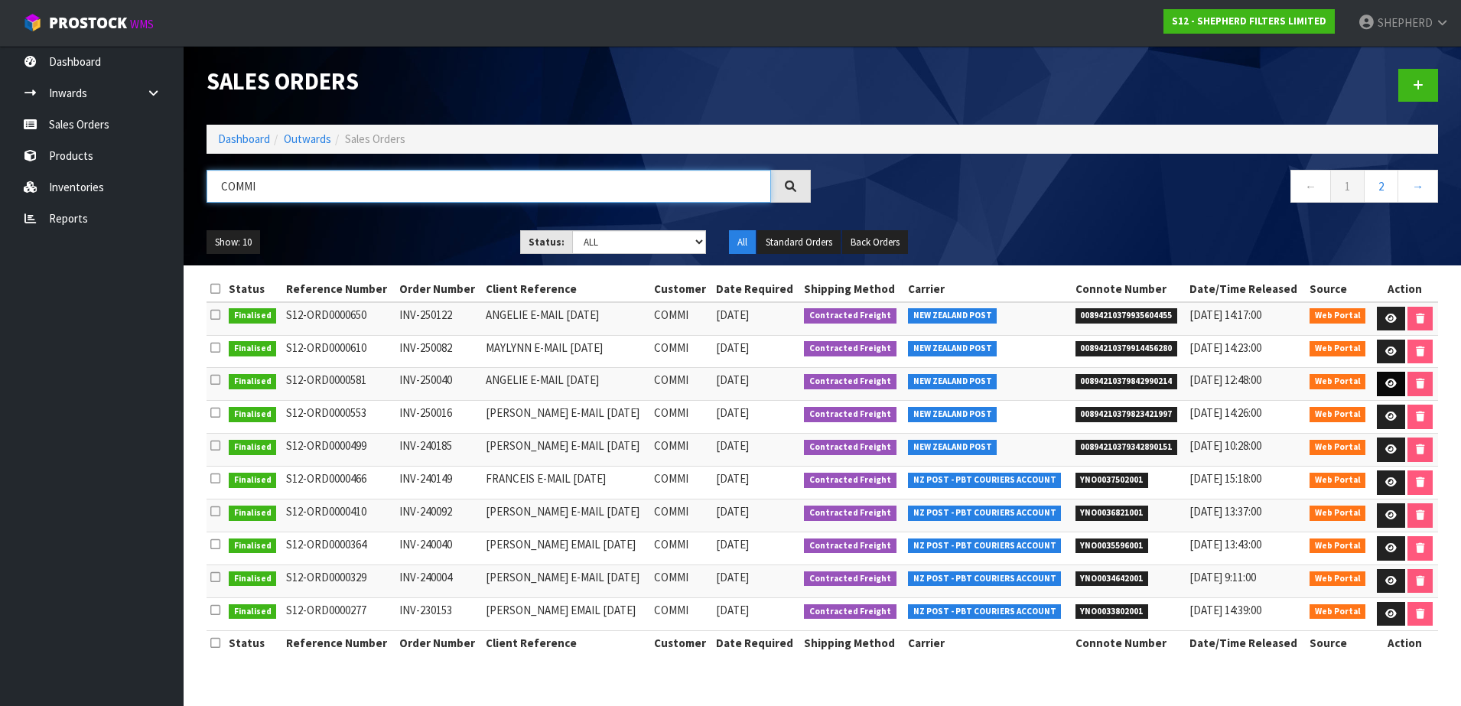
type input "COMMI"
click at [1390, 387] on icon at bounding box center [1390, 384] width 11 height 10
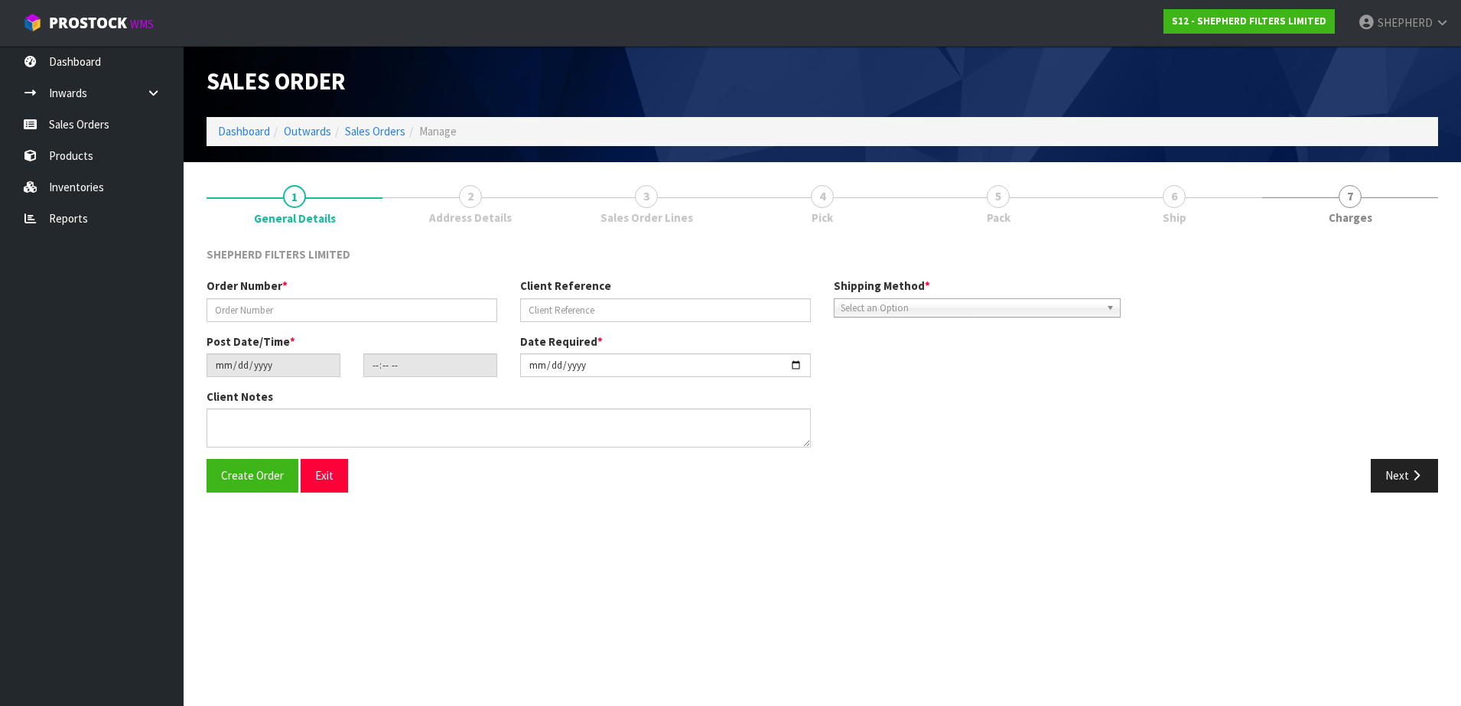
type input "INV-250040"
type input "ANGELIE E-MAIL [DATE]"
type input "[DATE]"
type input "18:15:00.000"
type input "[DATE]"
